Goal: Transaction & Acquisition: Purchase product/service

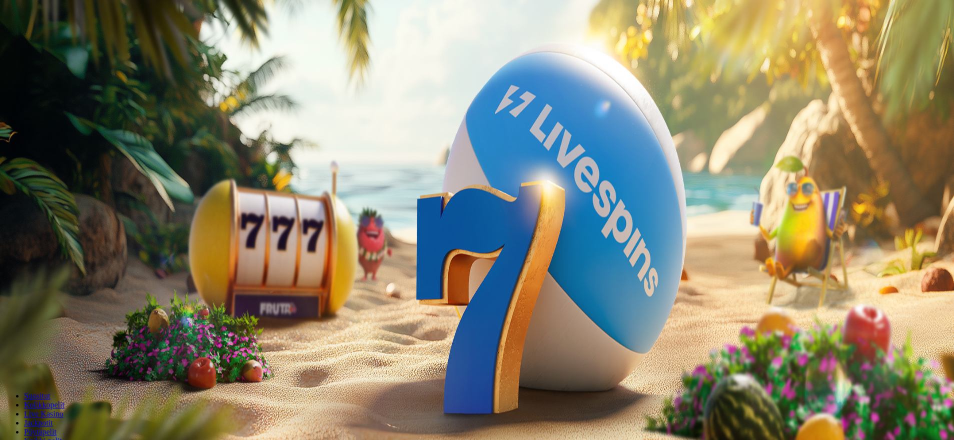
click at [53, 42] on button "Talletus 0.00 €" at bounding box center [28, 36] width 49 height 11
click at [111, 169] on label "50 €" at bounding box center [104, 173] width 14 height 9
type input "**"
click at [72, 254] on button "TALLETA JA PELAA" at bounding box center [38, 259] width 68 height 11
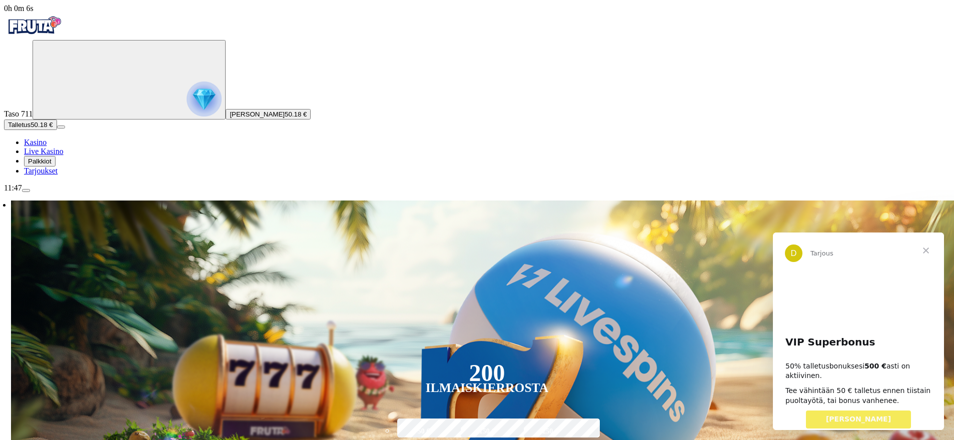
drag, startPoint x: 461, startPoint y: 407, endPoint x: 478, endPoint y: 395, distance: 21.2
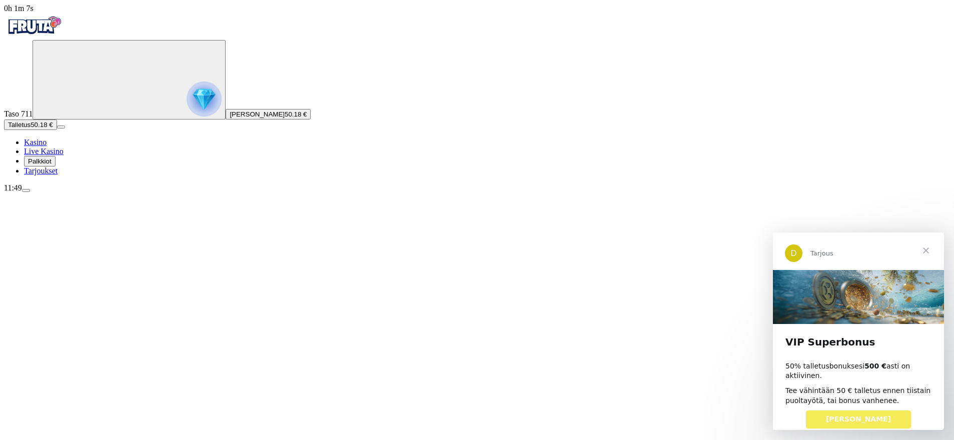
click at [926, 250] on span "Sulje" at bounding box center [926, 251] width 36 height 36
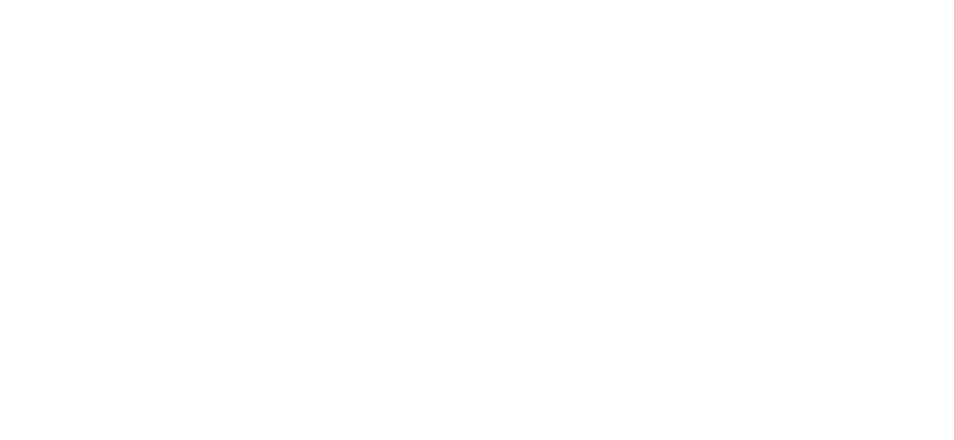
drag, startPoint x: 837, startPoint y: 301, endPoint x: 823, endPoint y: 343, distance: 44.6
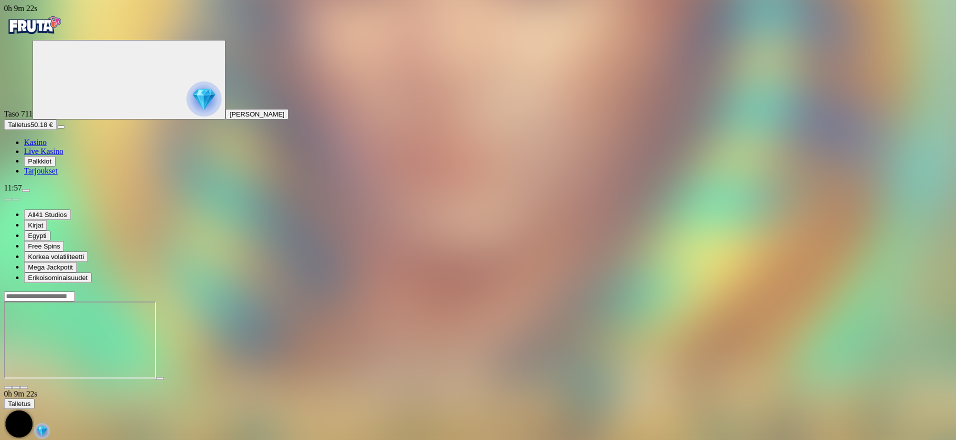
click at [8, 388] on span "close icon" at bounding box center [8, 388] width 0 height 0
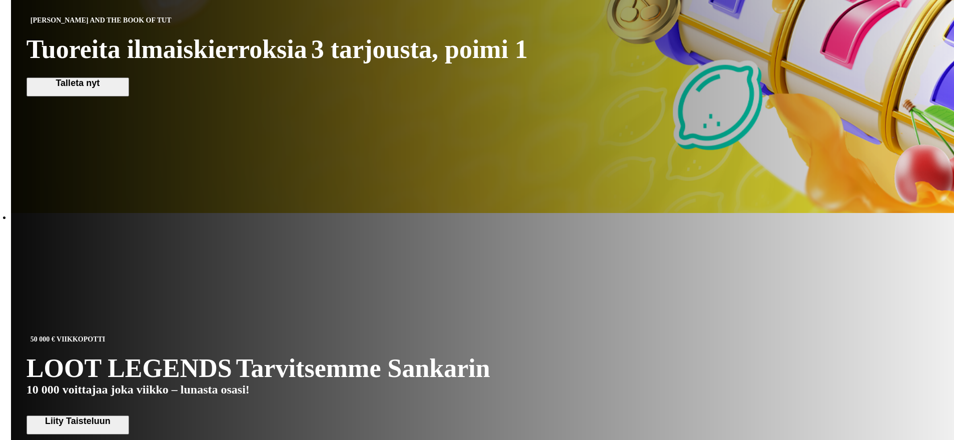
drag, startPoint x: 654, startPoint y: 245, endPoint x: 659, endPoint y: 277, distance: 32.0
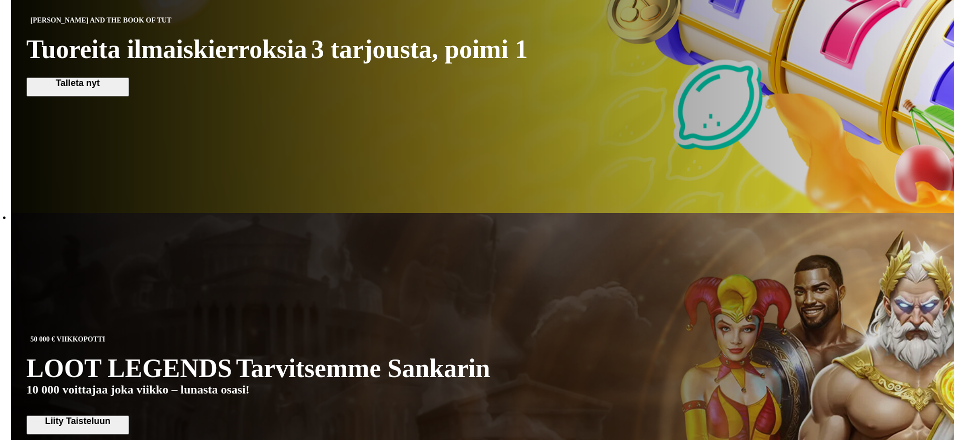
scroll to position [650, 0]
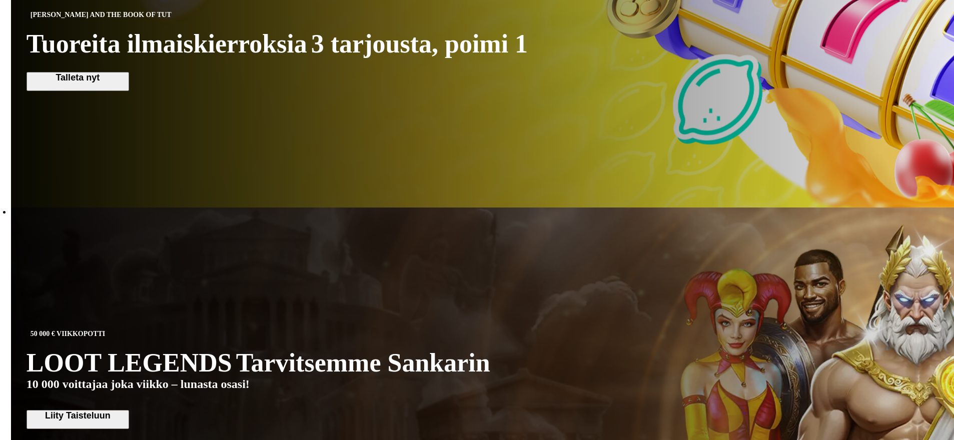
drag, startPoint x: 525, startPoint y: 363, endPoint x: 608, endPoint y: 290, distance: 110.2
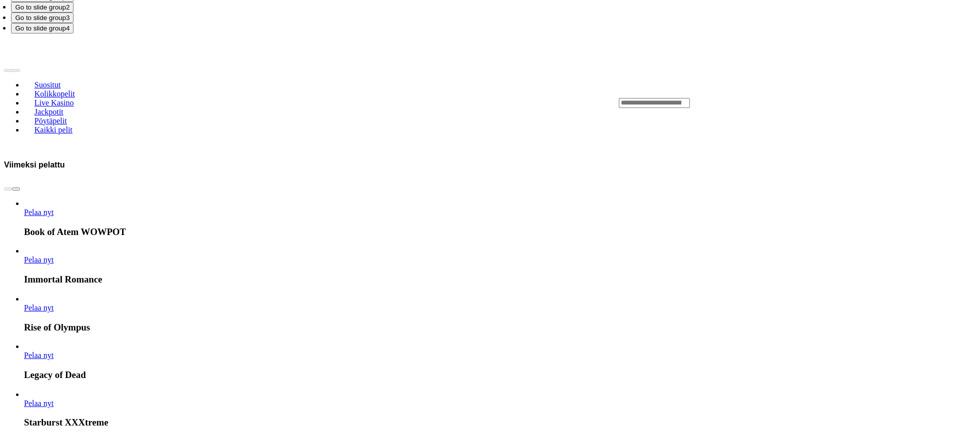
scroll to position [1587, 0]
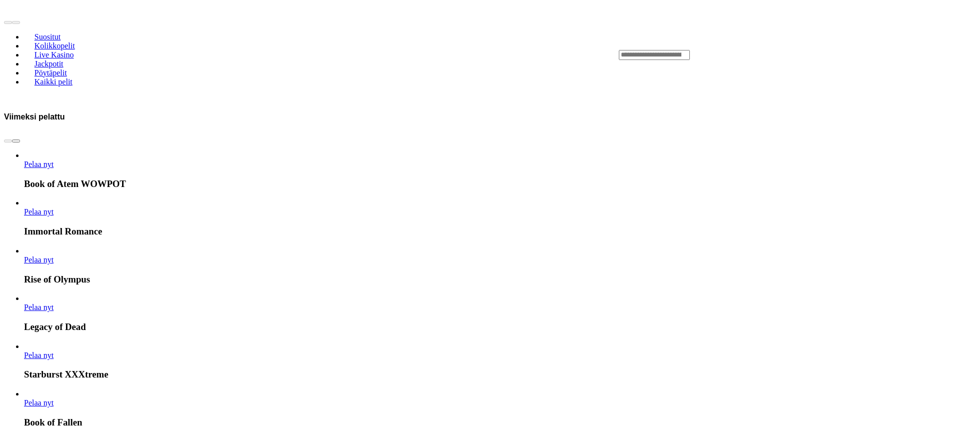
drag, startPoint x: 635, startPoint y: 229, endPoint x: 641, endPoint y: 262, distance: 34.0
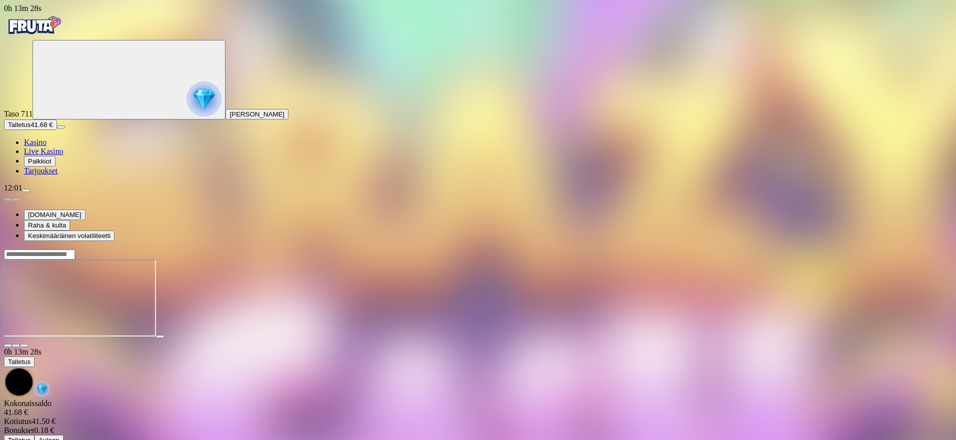
click at [8, 346] on span "close icon" at bounding box center [8, 346] width 0 height 0
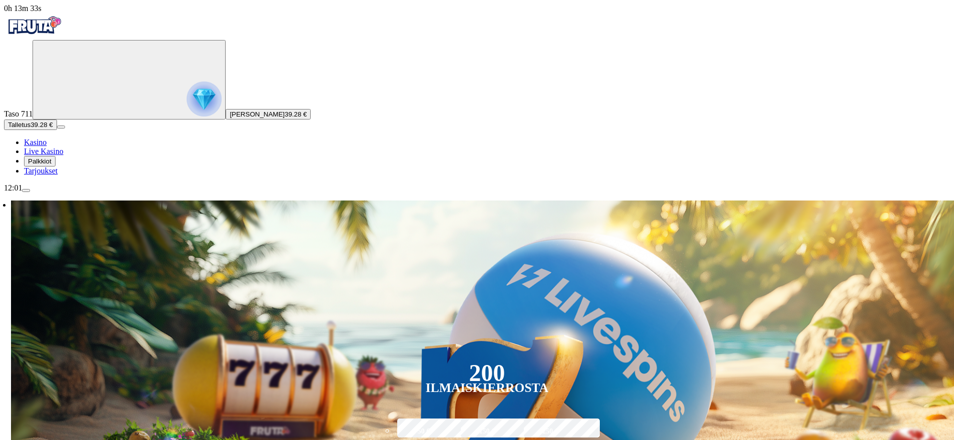
drag, startPoint x: 580, startPoint y: 423, endPoint x: 592, endPoint y: 406, distance: 20.8
